Goal: Task Accomplishment & Management: Complete application form

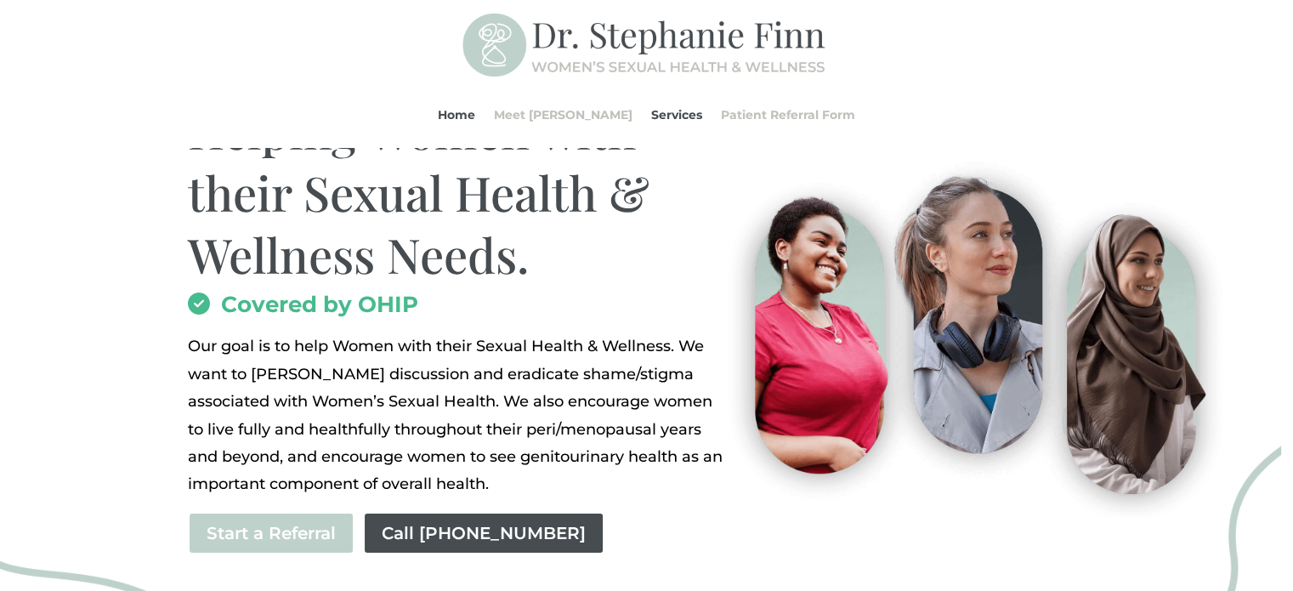
scroll to position [255, 0]
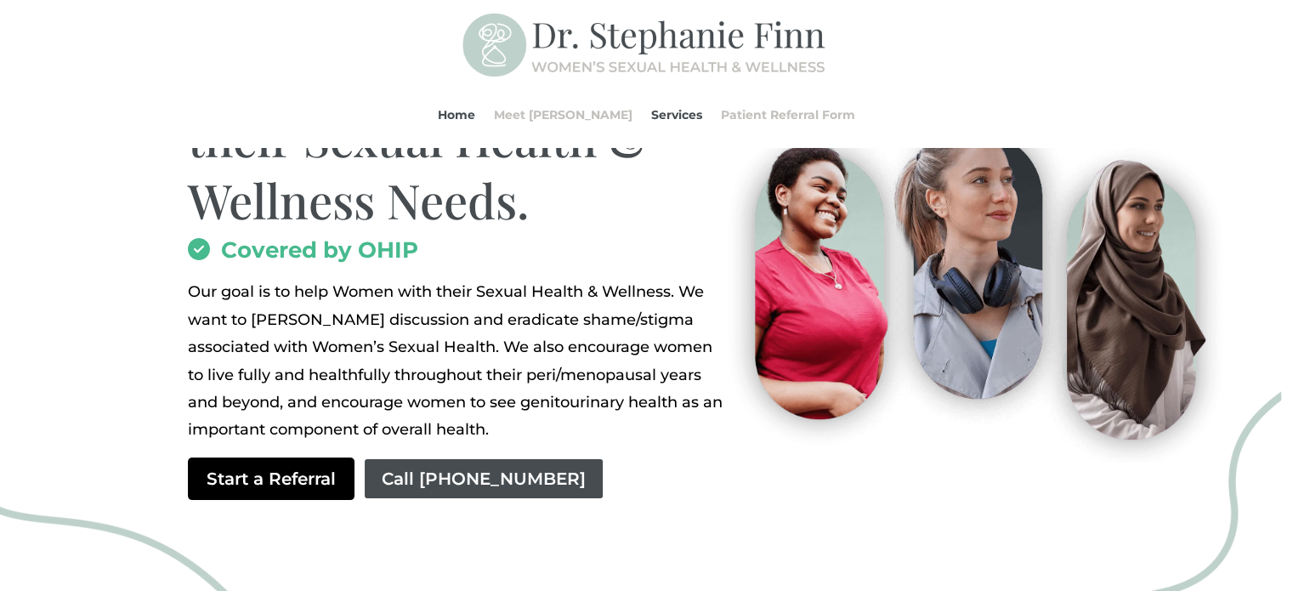
click at [263, 482] on link "Start a Referral" at bounding box center [271, 478] width 167 height 43
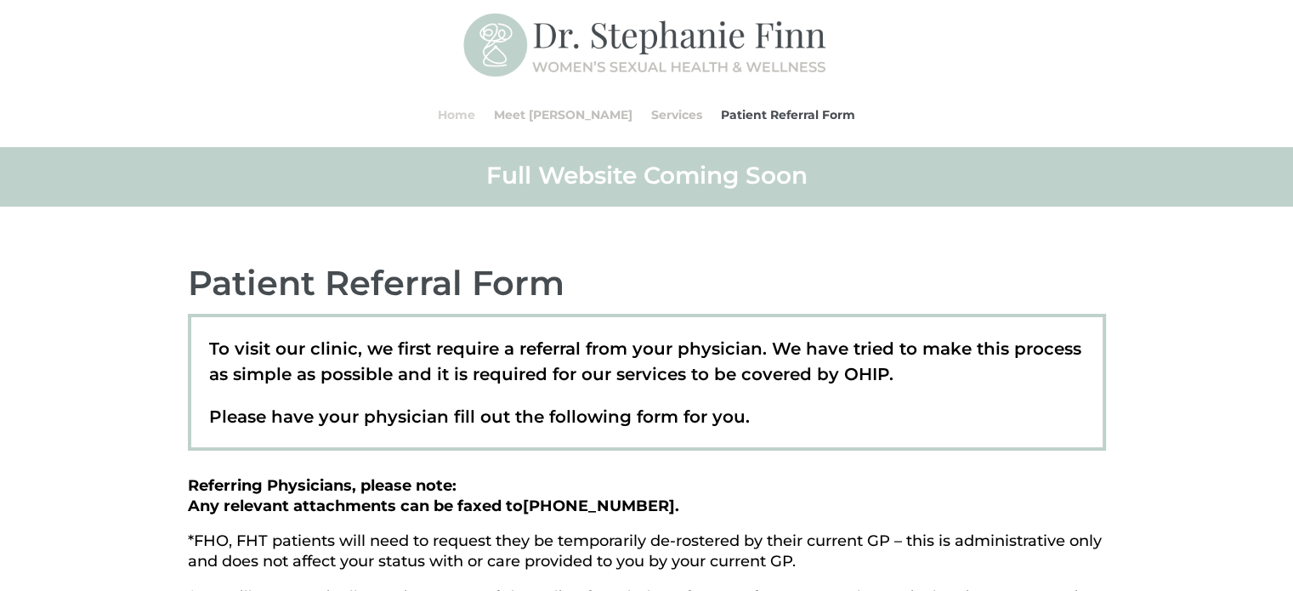
click at [475, 118] on link "Home" at bounding box center [456, 114] width 37 height 65
